Goal: Find specific page/section: Find specific page/section

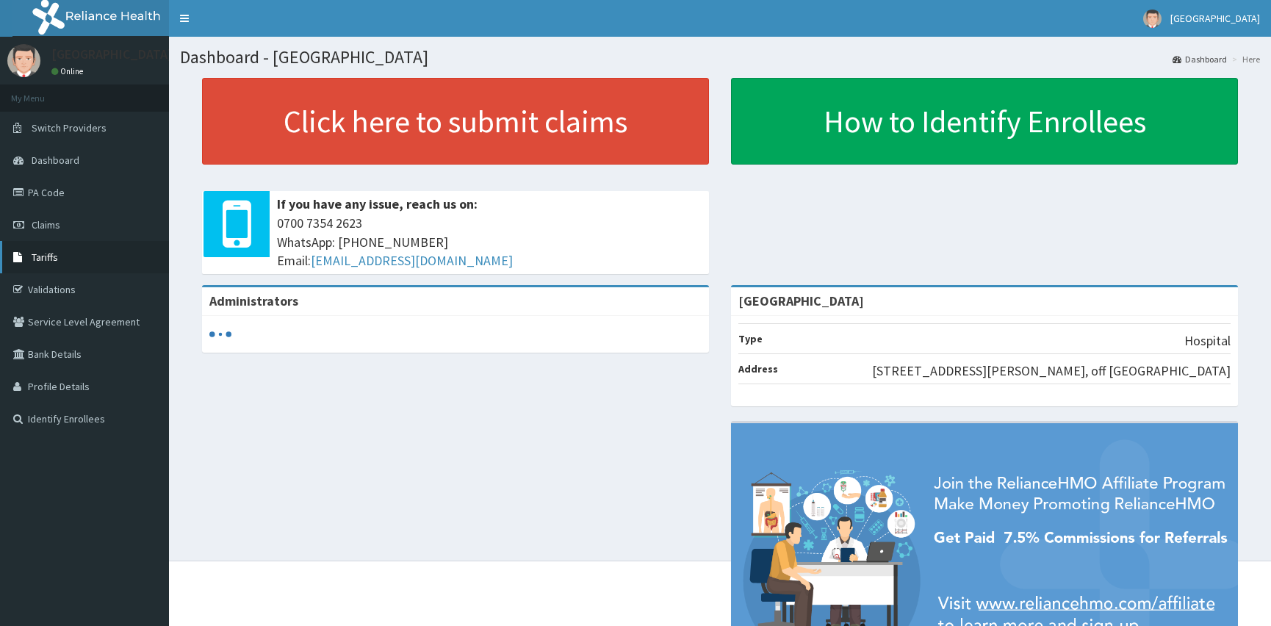
click at [63, 261] on link "Tariffs" at bounding box center [84, 257] width 169 height 32
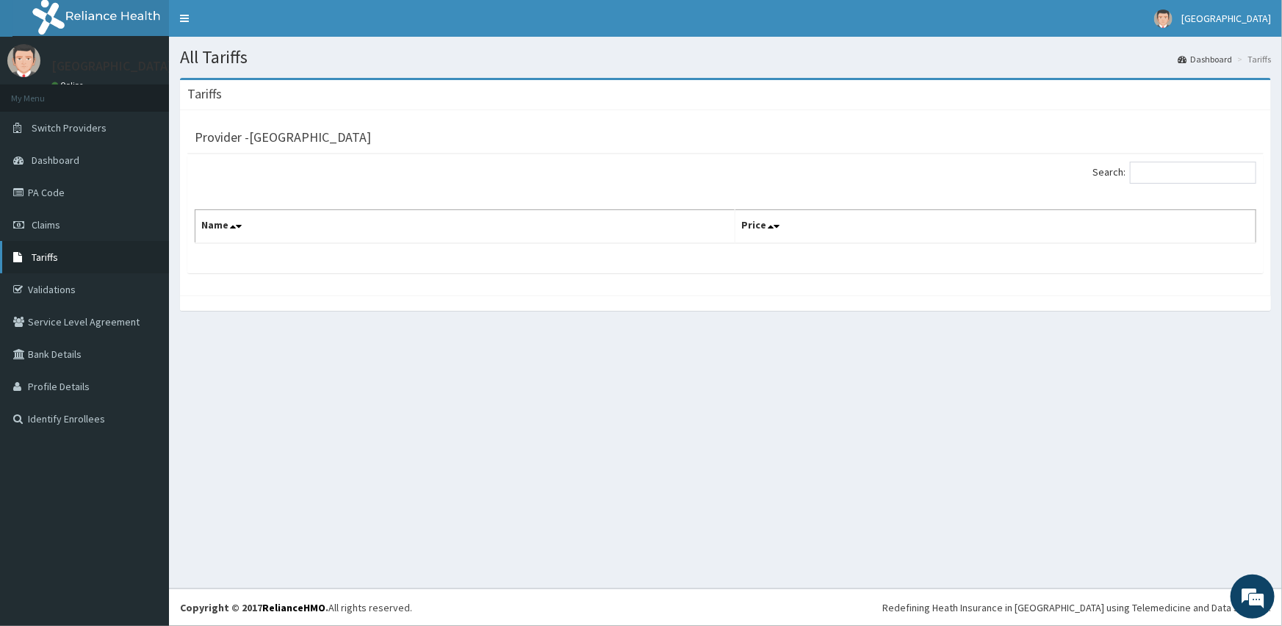
click at [52, 262] on span "Tariffs" at bounding box center [45, 257] width 26 height 13
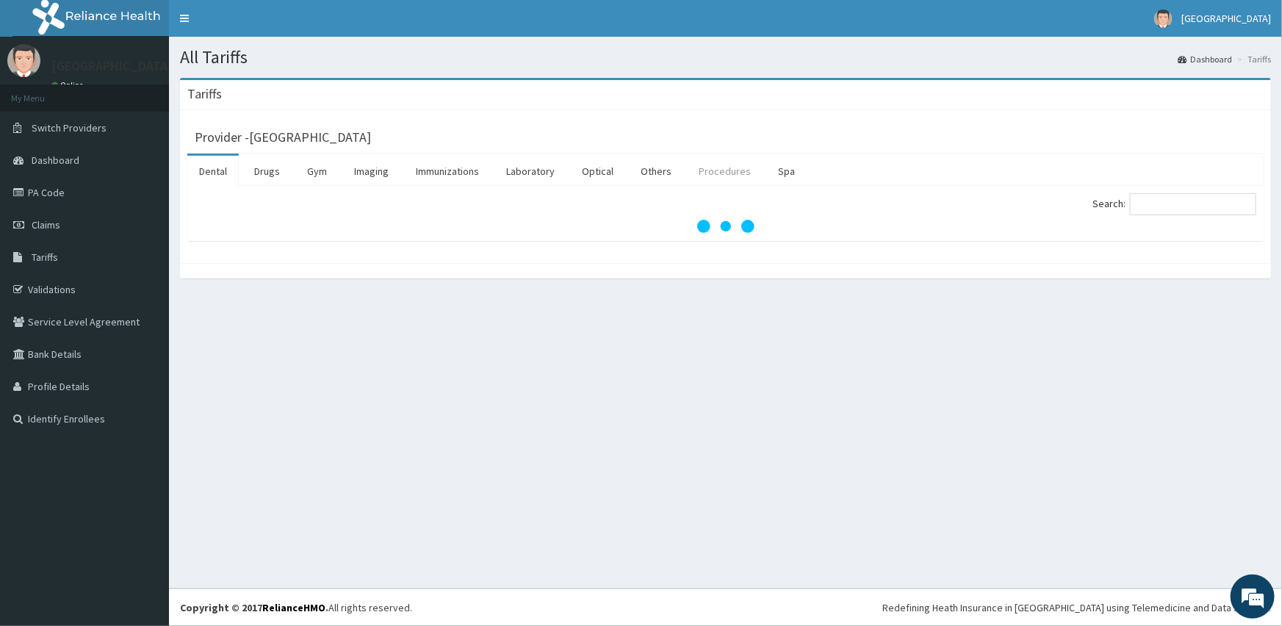
click at [710, 167] on link "Procedures" at bounding box center [725, 171] width 76 height 31
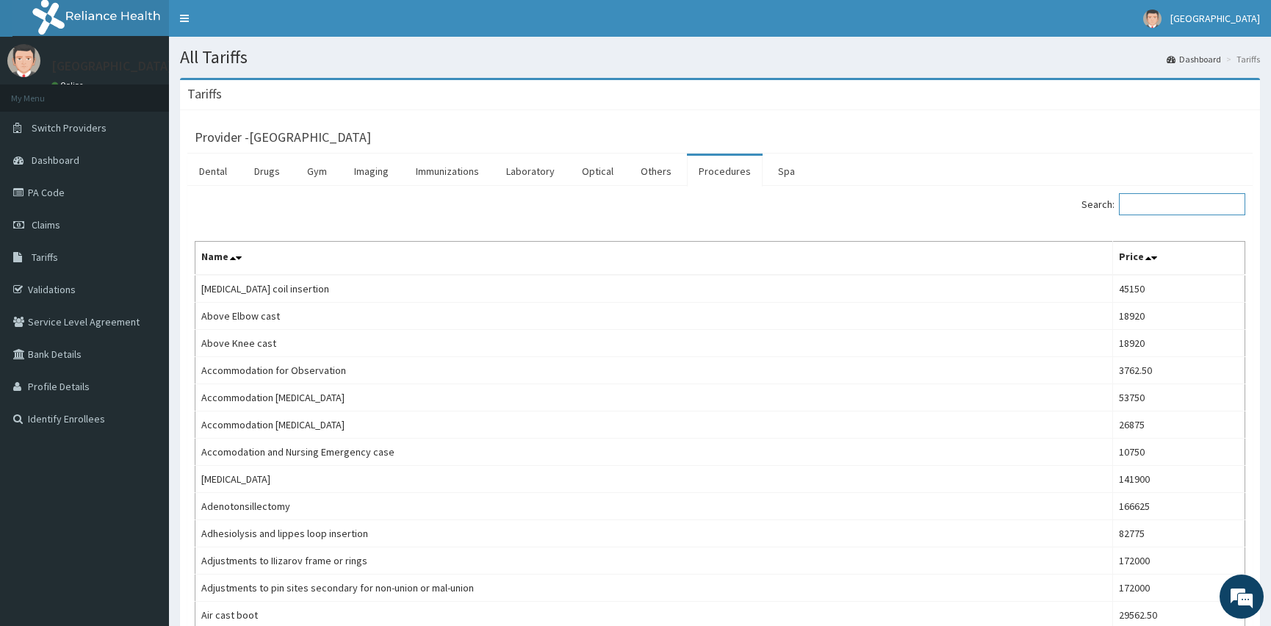
click at [1175, 206] on input "Search:" at bounding box center [1182, 204] width 126 height 22
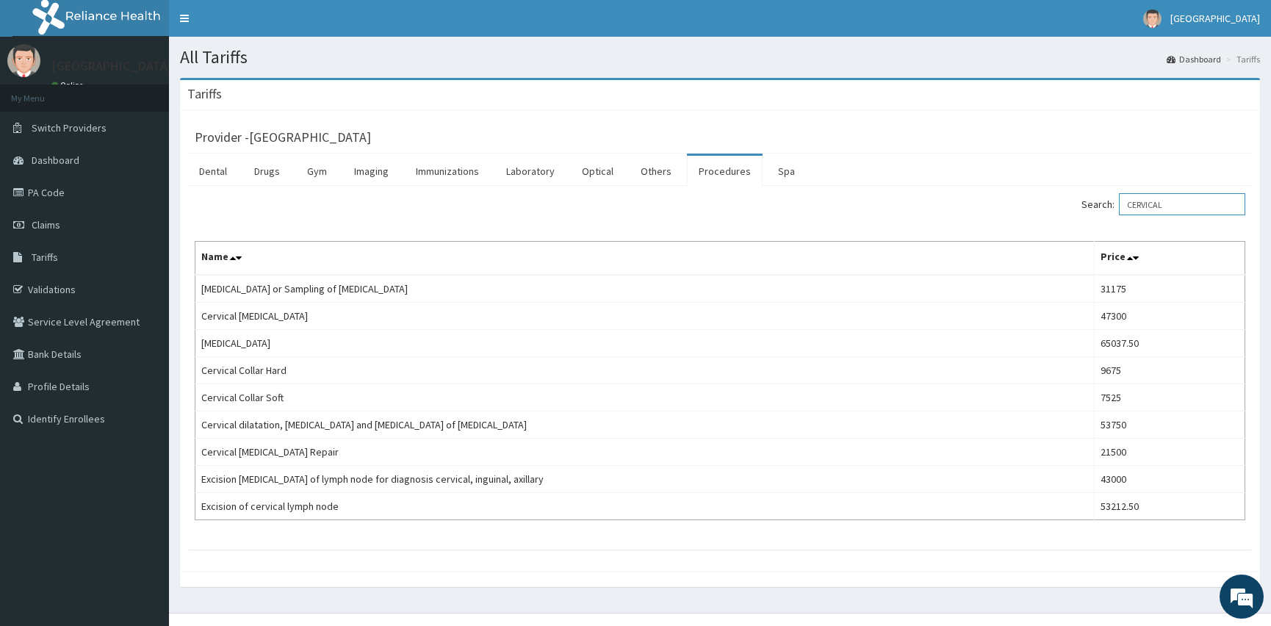
type input "CERVICAL"
